Goal: Find specific page/section: Find specific page/section

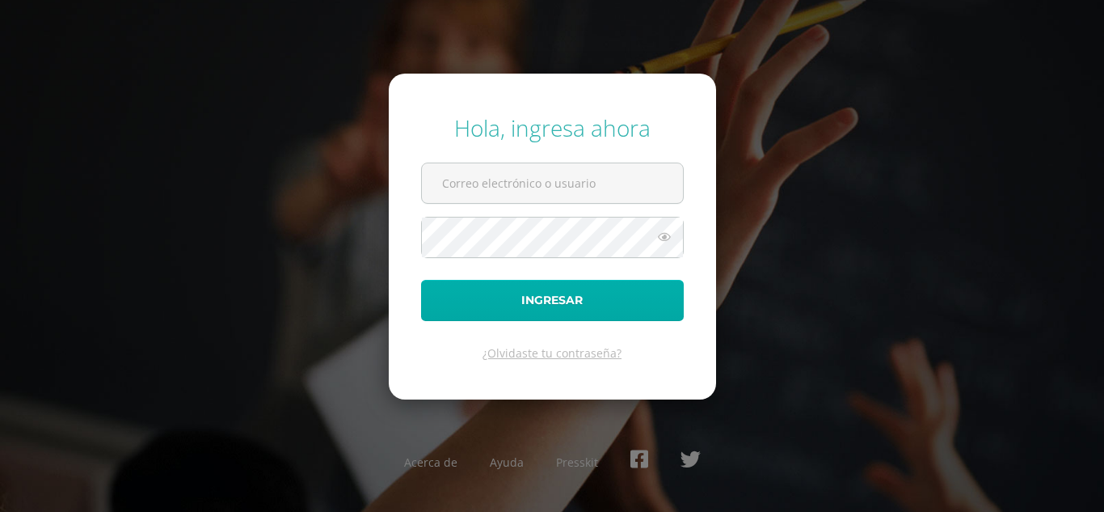
type input "[EMAIL_ADDRESS][DOMAIN_NAME]"
click at [545, 304] on button "Ingresar" at bounding box center [552, 300] width 263 height 41
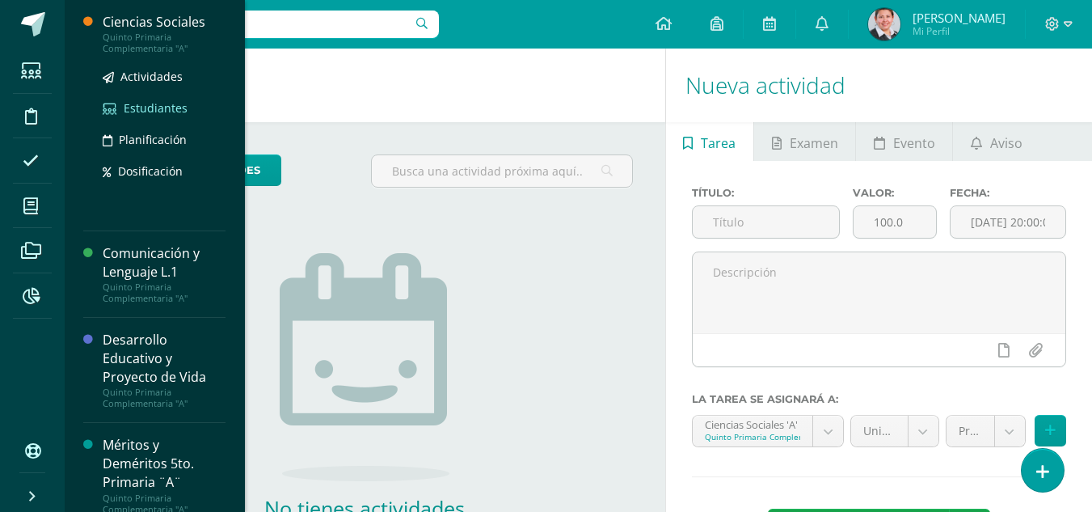
click at [149, 109] on span "Estudiantes" at bounding box center [156, 107] width 64 height 15
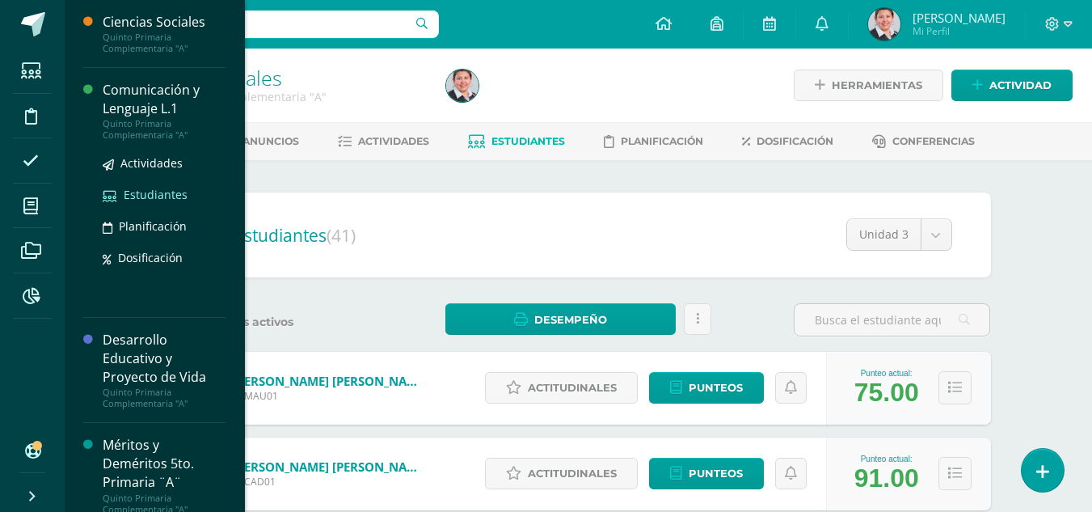
click at [156, 194] on span "Estudiantes" at bounding box center [156, 194] width 64 height 15
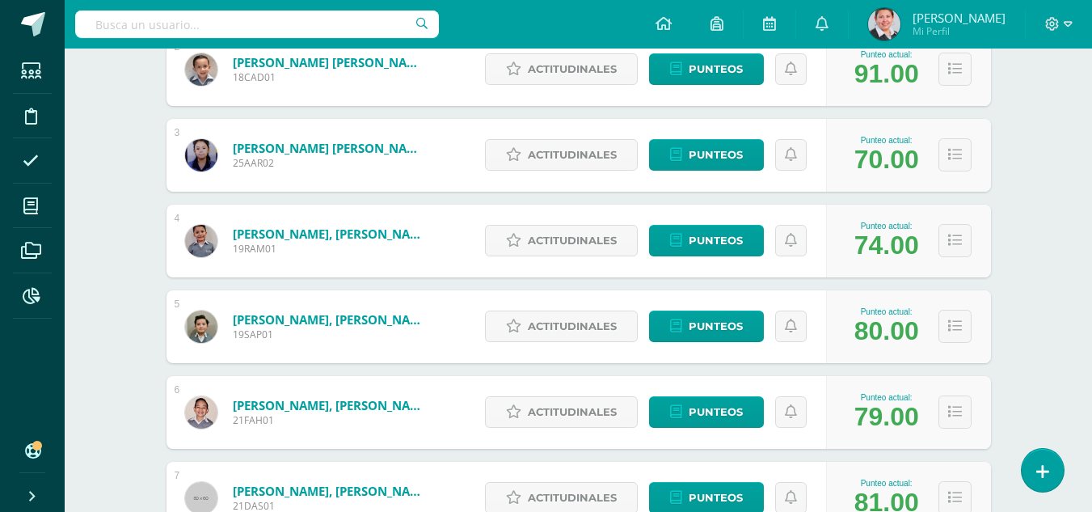
scroll to position [485, 0]
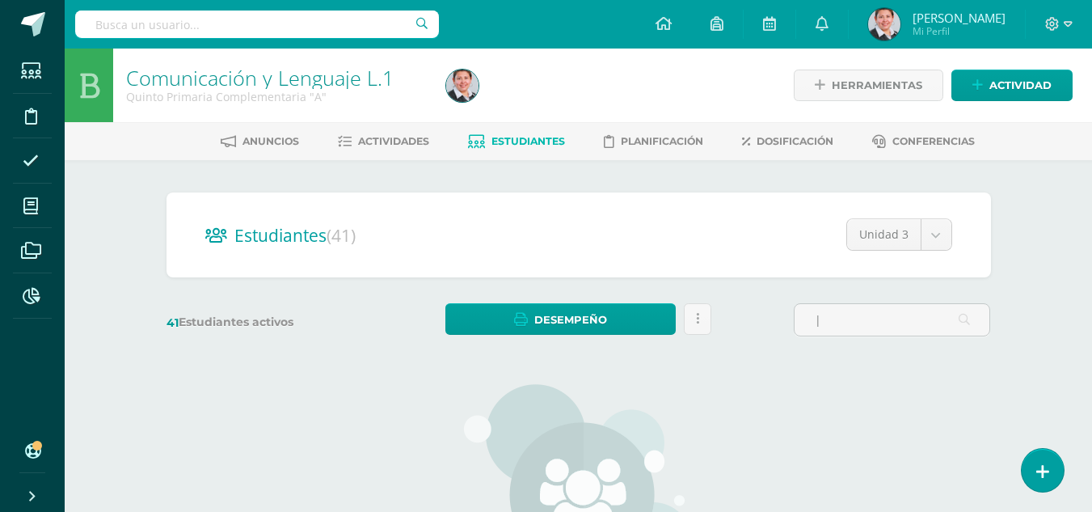
type input "|"
